Goal: Task Accomplishment & Management: Manage account settings

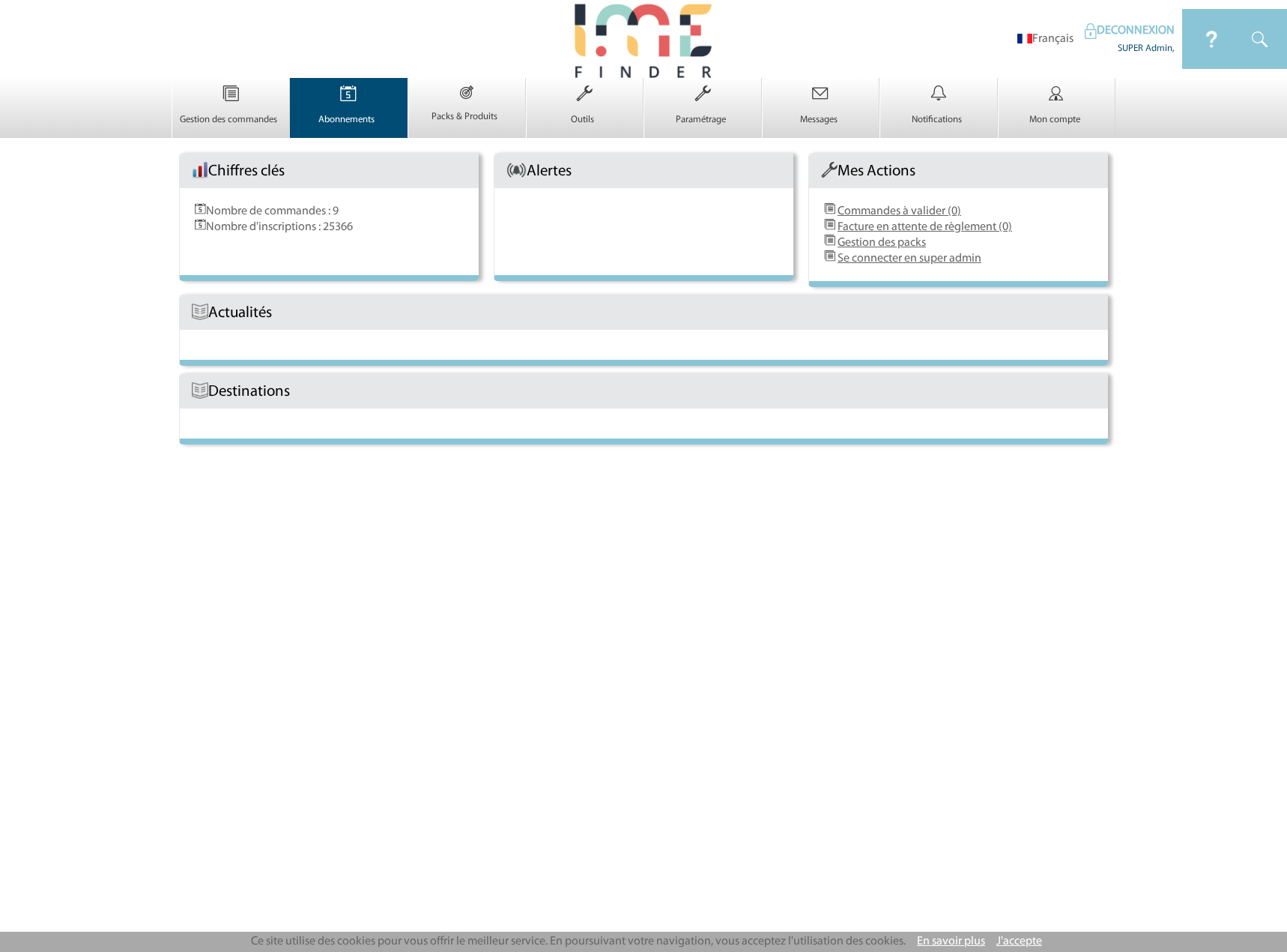
click at [320, 109] on link "Abonnements 0" at bounding box center [349, 113] width 117 height 25
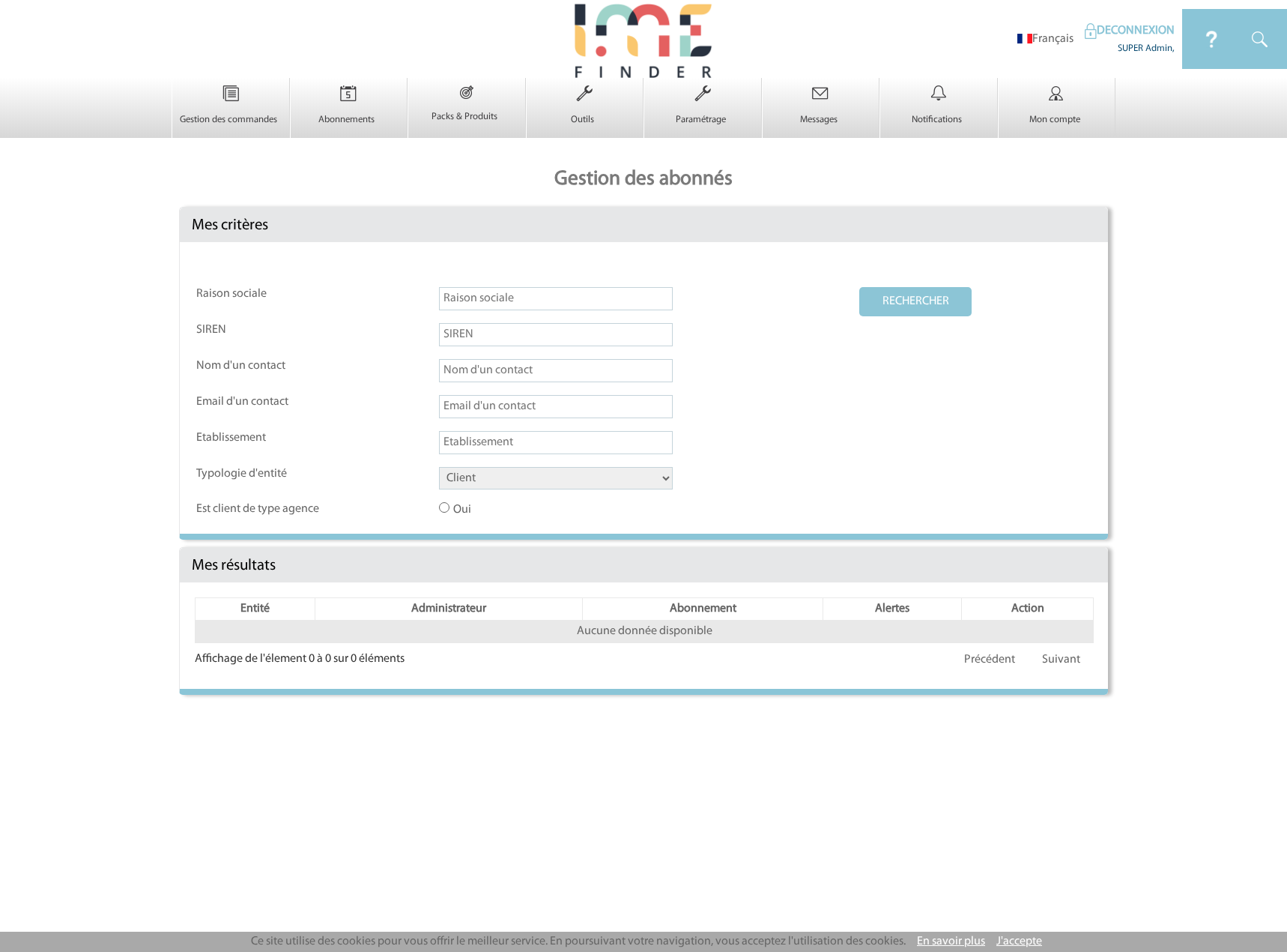
click at [479, 475] on select "Client Fournisseur Agence Promoteur Genius Backoffice" at bounding box center [555, 477] width 234 height 22
select select "AGENCE"
click at [439, 467] on select "Client Fournisseur Agence Promoteur Genius Backoffice" at bounding box center [555, 477] width 234 height 22
click at [898, 309] on button "RECHERCHER" at bounding box center [916, 301] width 113 height 30
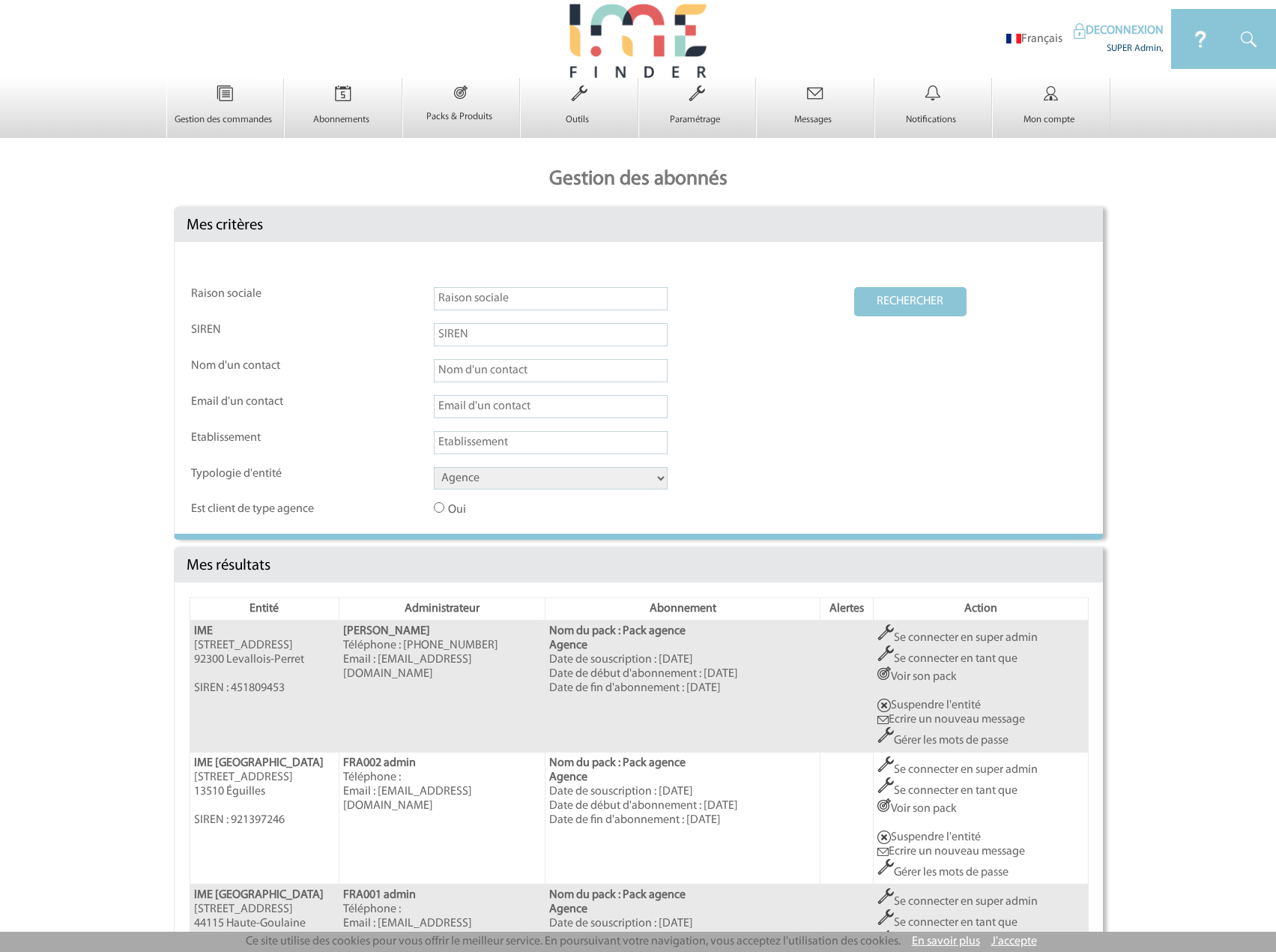
click at [929, 638] on link "Se connecter en super admin" at bounding box center [957, 637] width 160 height 12
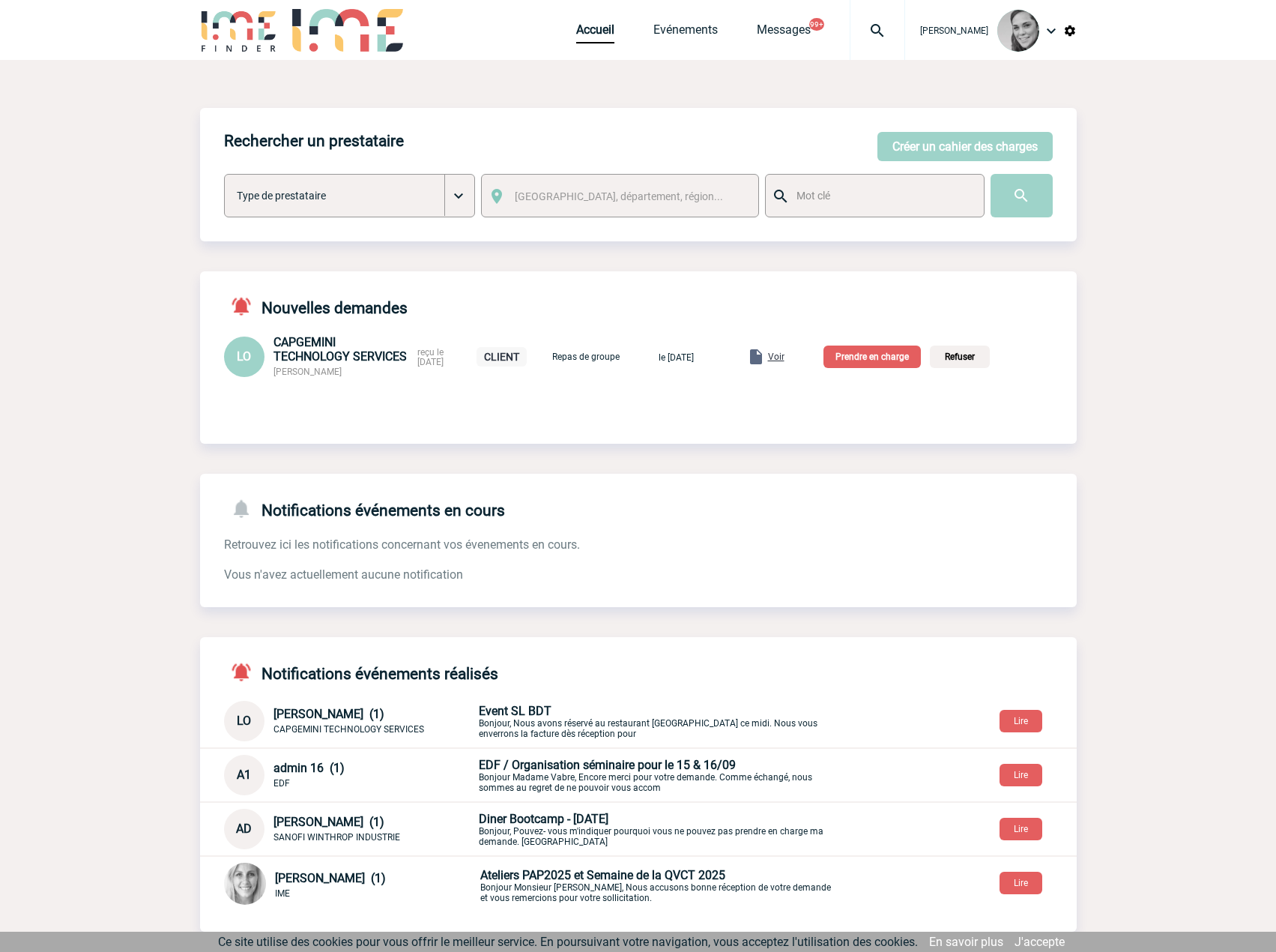
click at [1072, 25] on img at bounding box center [1069, 30] width 13 height 13
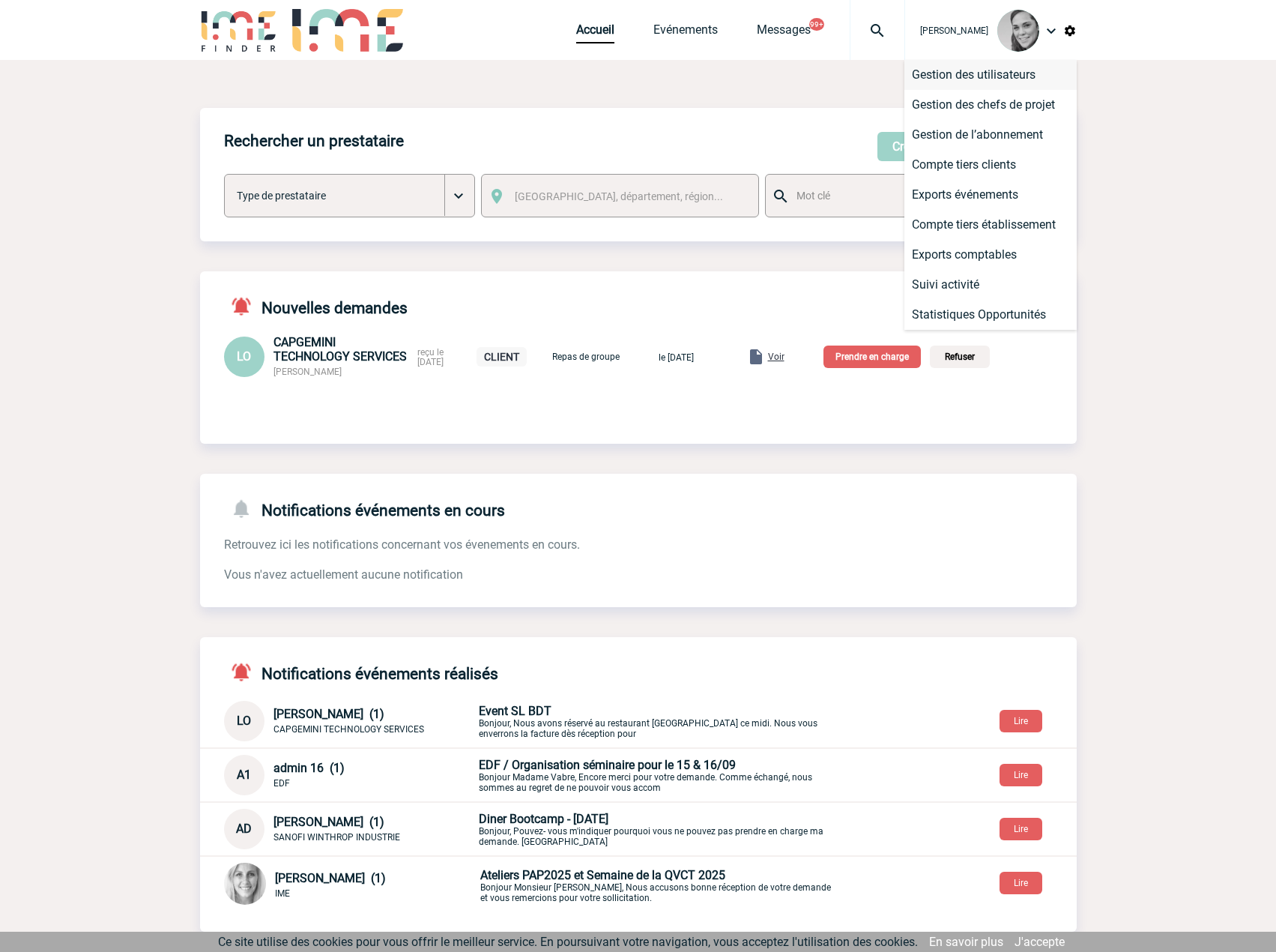
click at [977, 81] on li "Gestion des utilisateurs" at bounding box center [990, 74] width 172 height 30
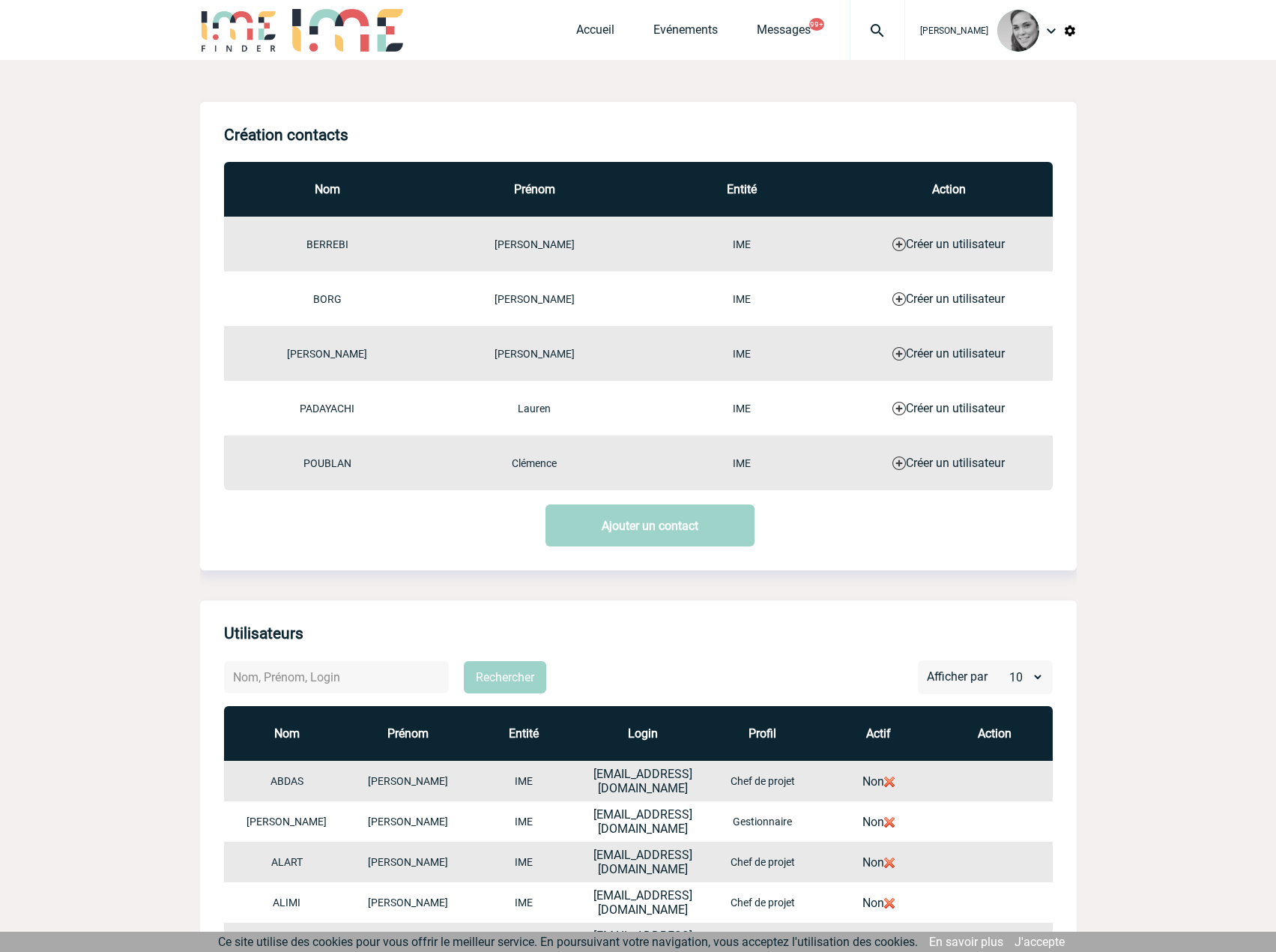
click at [338, 678] on input "text" at bounding box center [336, 677] width 225 height 32
type input "vacher"
click at [484, 669] on button "Rechercher" at bounding box center [505, 677] width 82 height 32
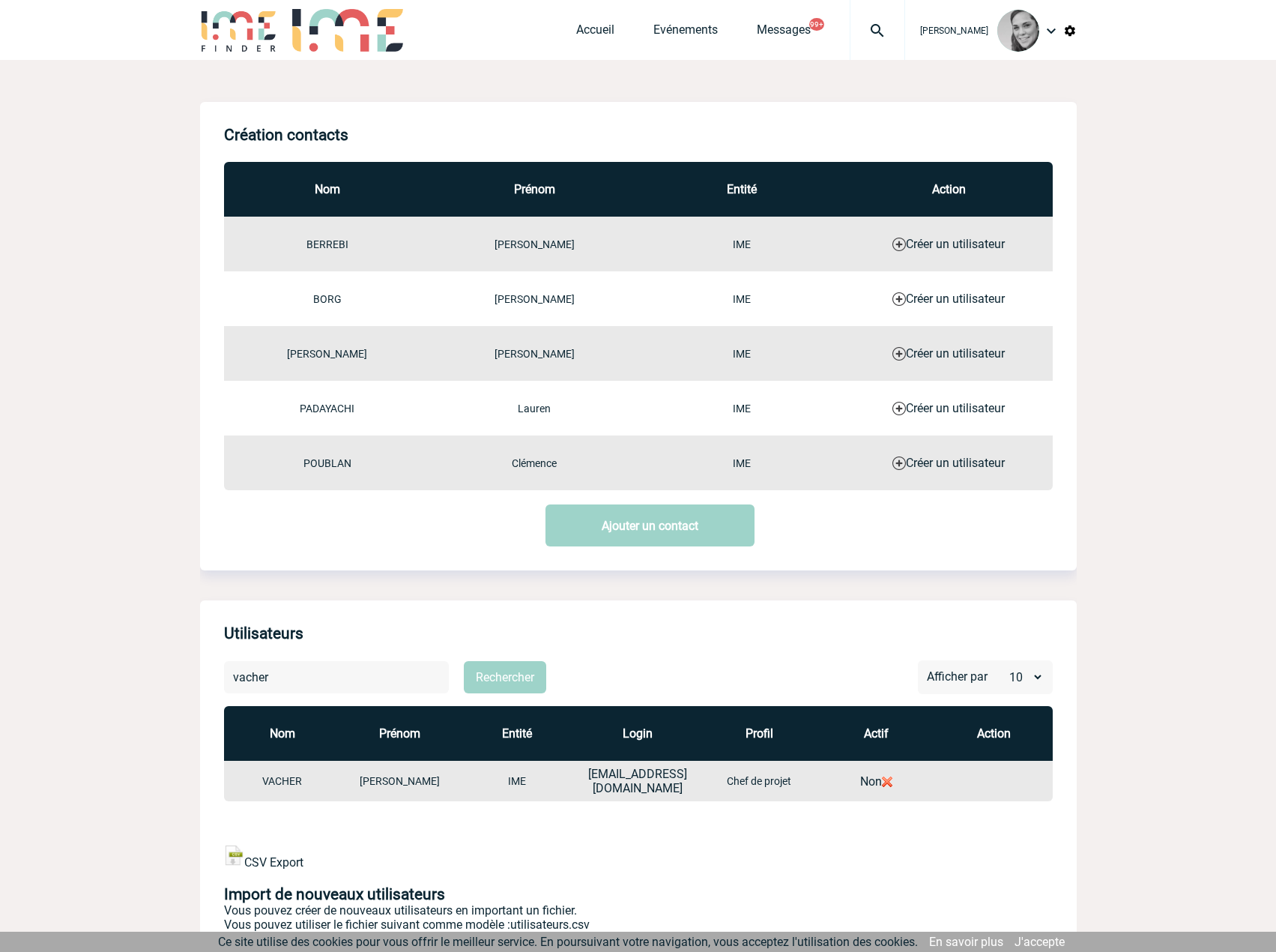
click at [884, 778] on img at bounding box center [887, 782] width 11 height 11
click at [1072, 32] on img at bounding box center [1069, 30] width 13 height 13
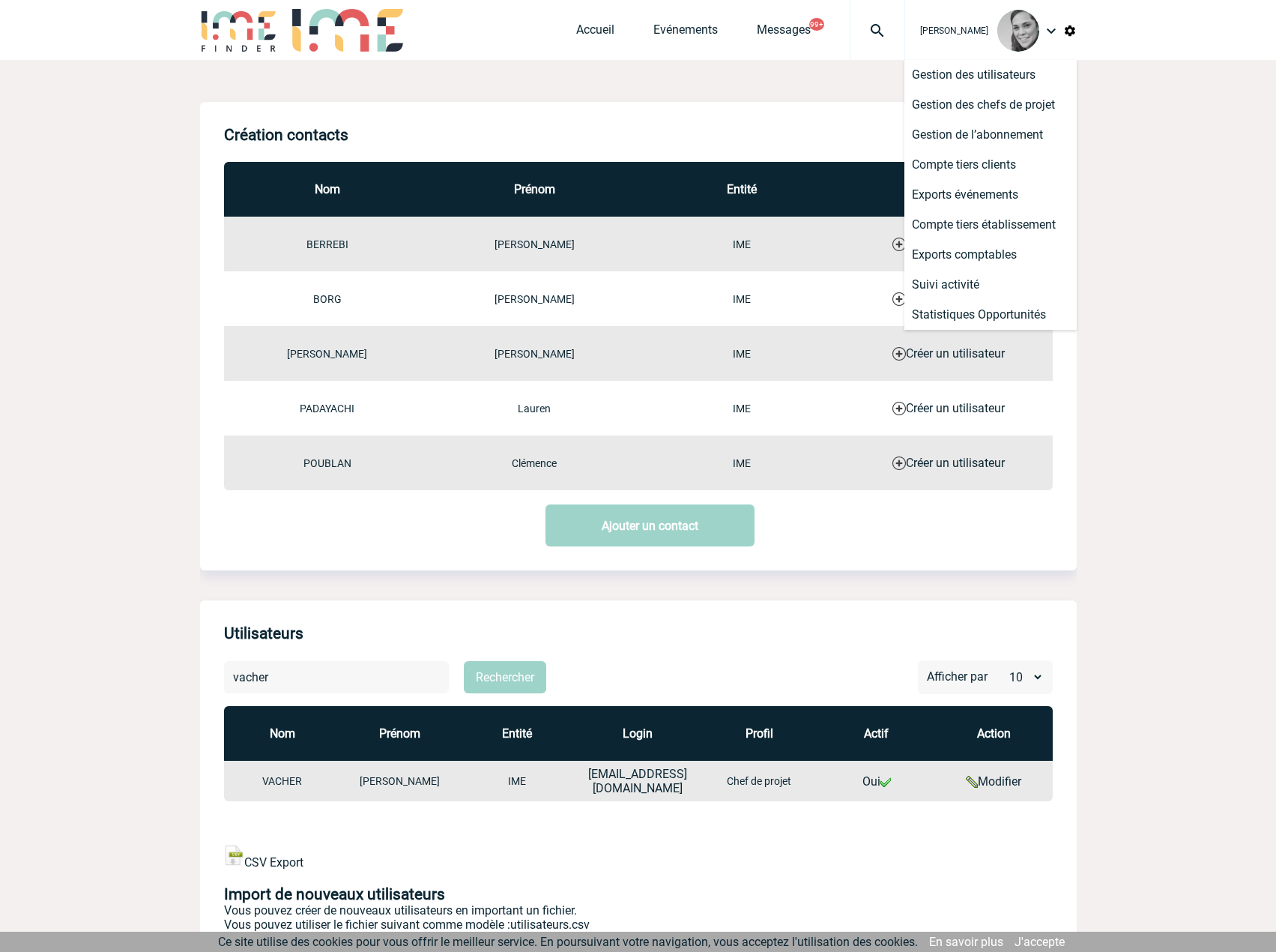
click at [1053, 34] on img at bounding box center [1051, 30] width 18 height 18
click at [973, 253] on li "Déconnexion" at bounding box center [990, 254] width 172 height 30
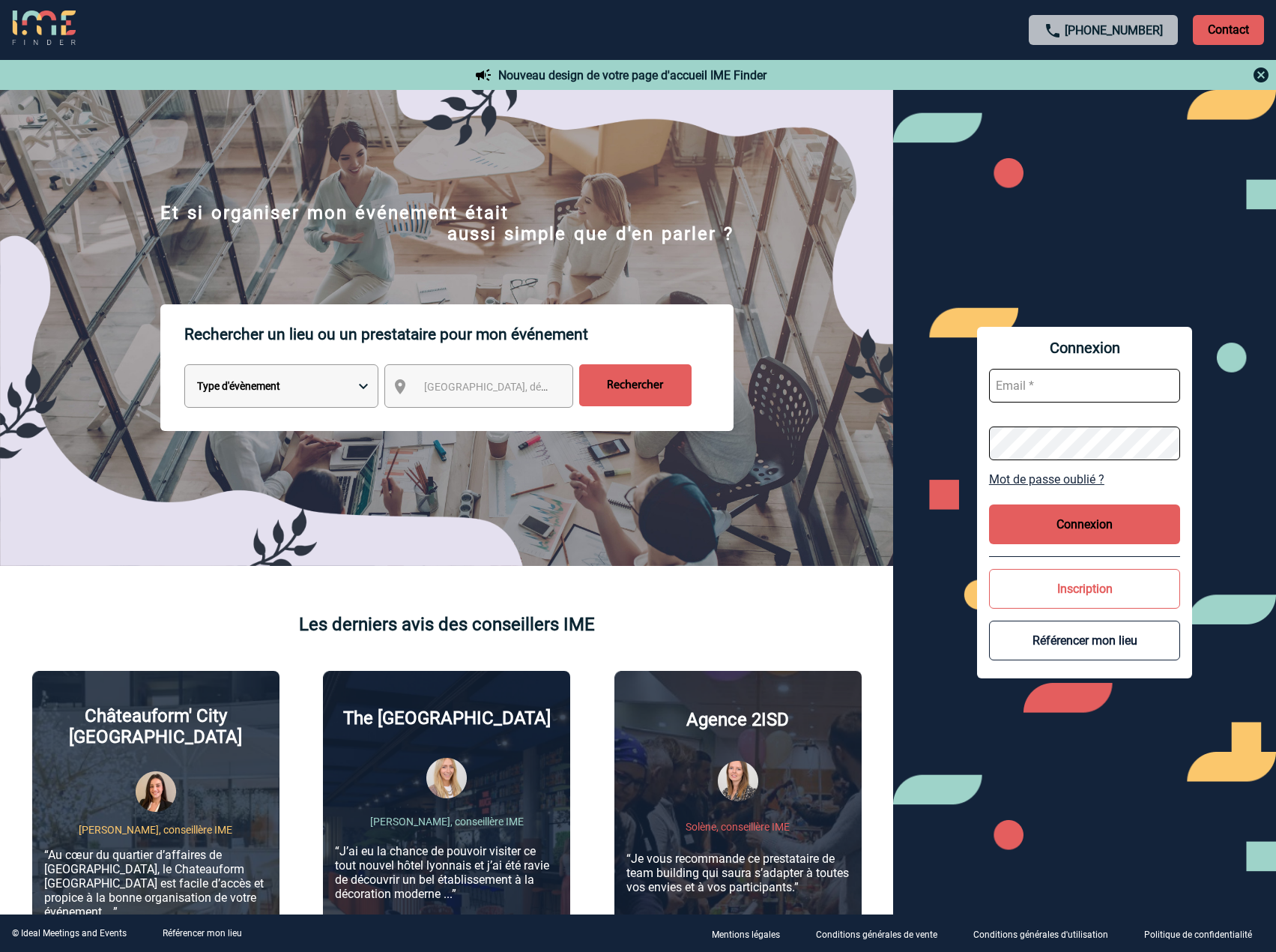
click at [1080, 382] on input "text" at bounding box center [1083, 386] width 191 height 34
type input "[EMAIL_ADDRESS][DOMAIN_NAME]"
click at [1076, 527] on button "Connexion" at bounding box center [1083, 524] width 191 height 39
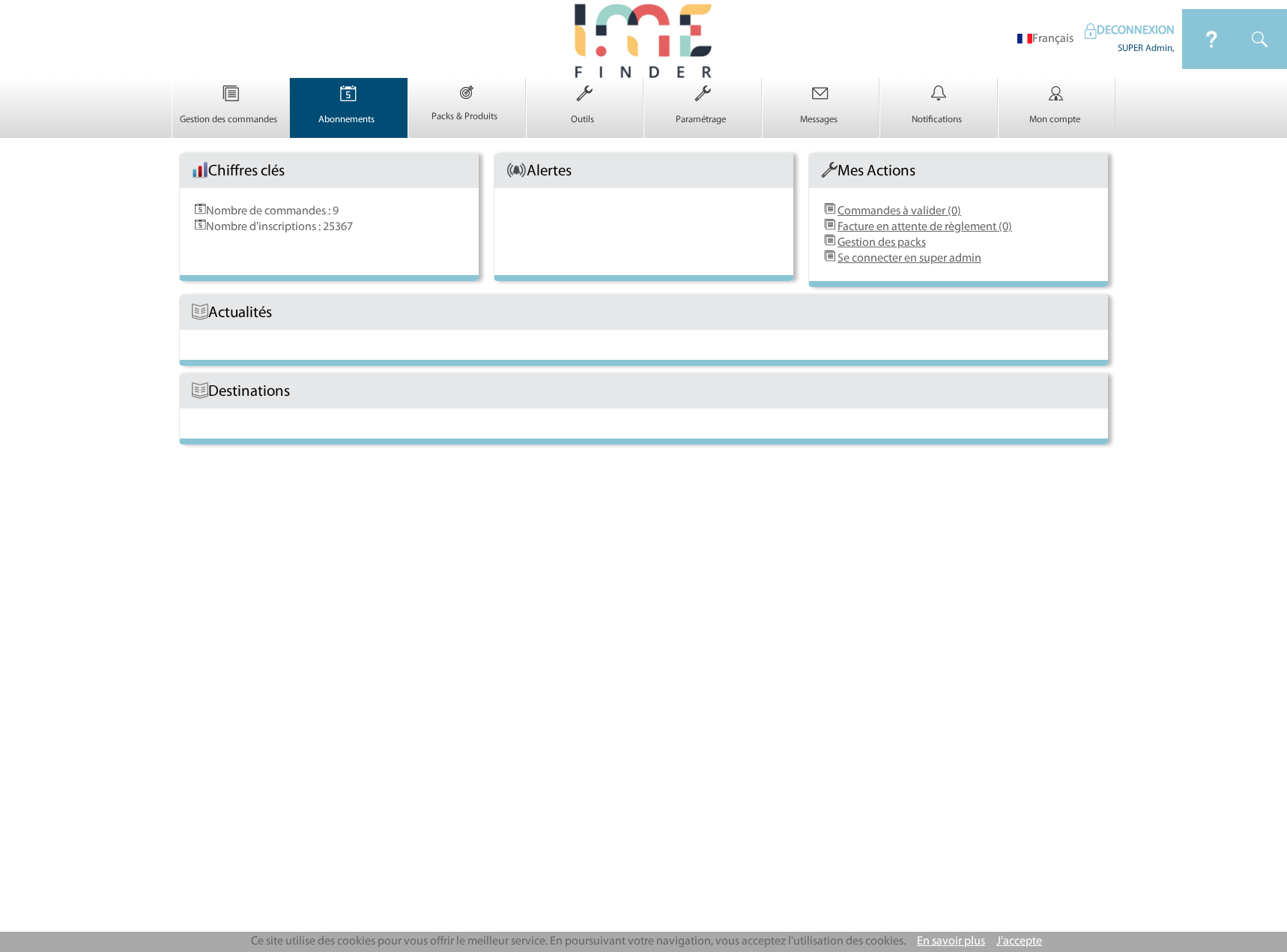
click at [370, 92] on img at bounding box center [348, 93] width 62 height 31
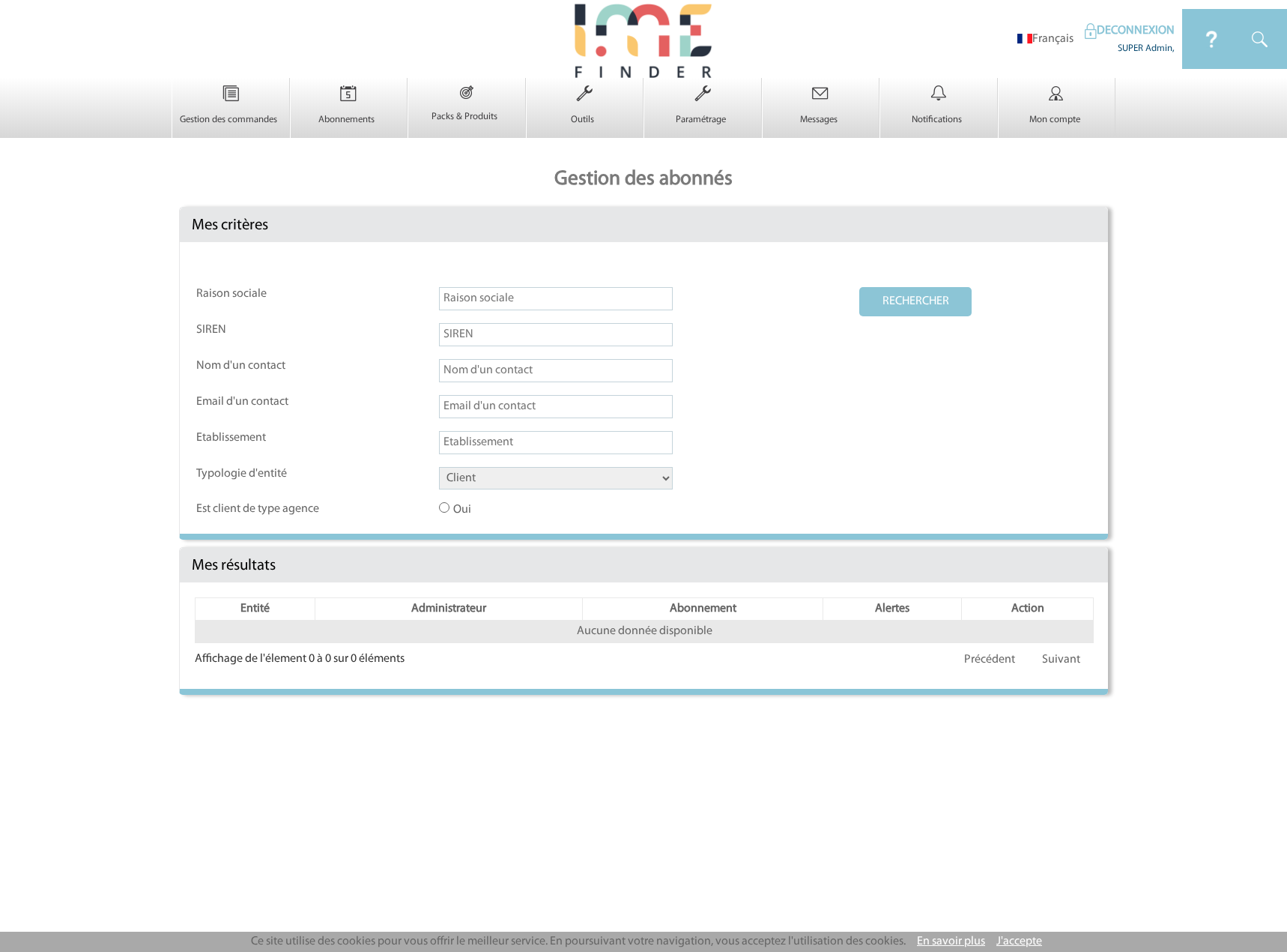
click at [484, 296] on input "text" at bounding box center [555, 298] width 234 height 23
type input "ANTARGAZ"
click at [860, 287] on button "RECHERCHER" at bounding box center [916, 301] width 113 height 30
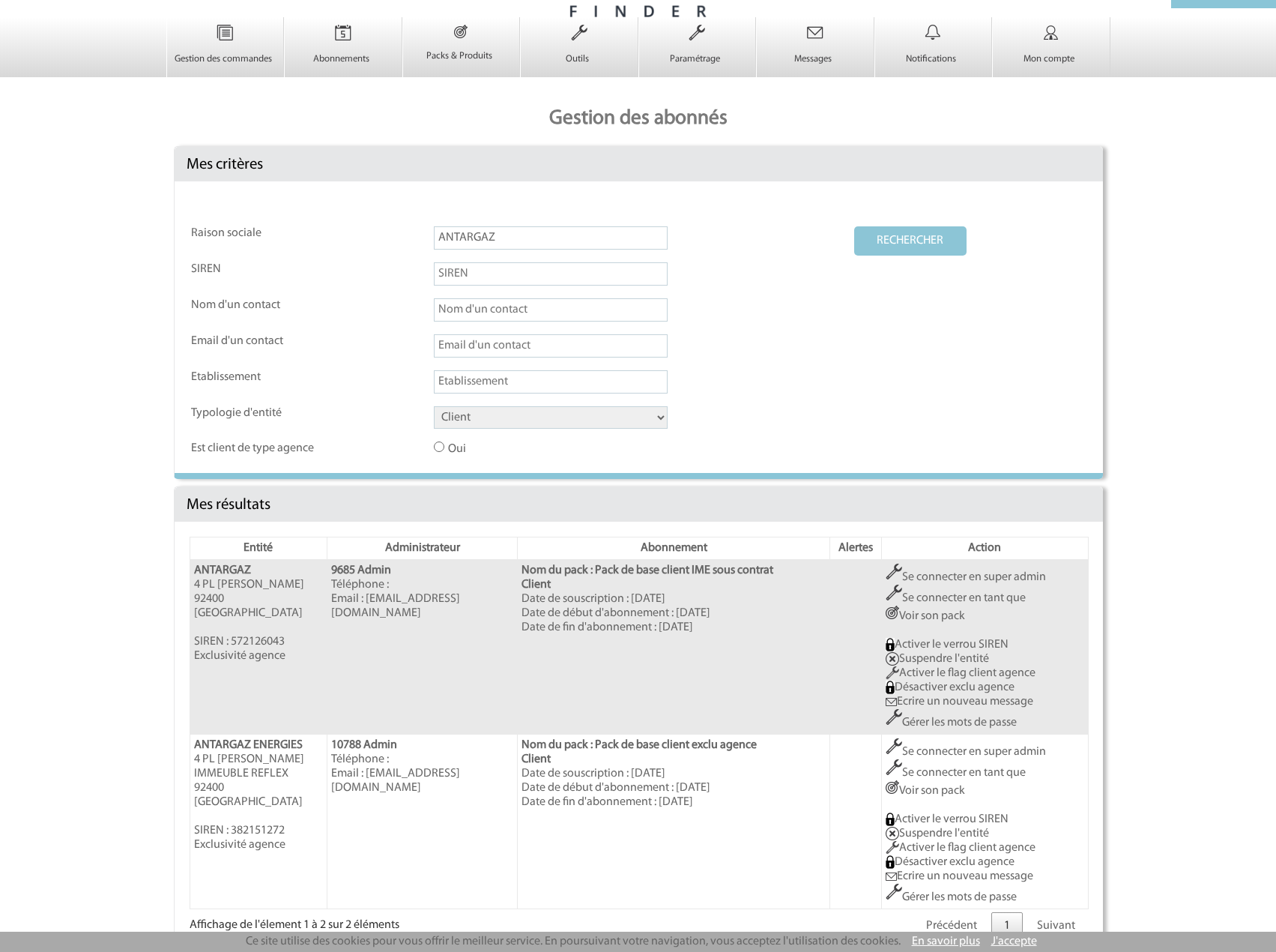
scroll to position [90, 0]
